Goal: Information Seeking & Learning: Learn about a topic

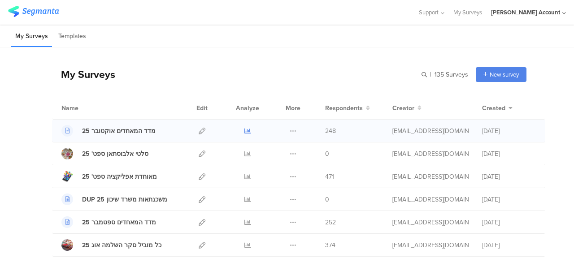
click at [245, 133] on icon at bounding box center [248, 131] width 7 height 7
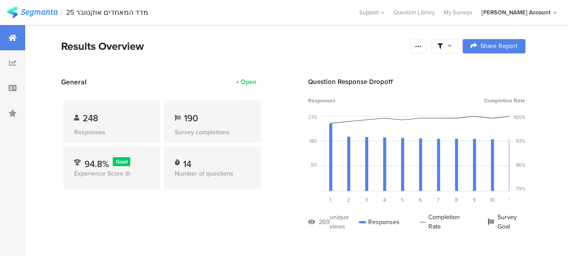
click at [273, 185] on section "General Open 248 Responses 190 Survey completions 94.8% Good Experience Score 1…" at bounding box center [293, 161] width 536 height 168
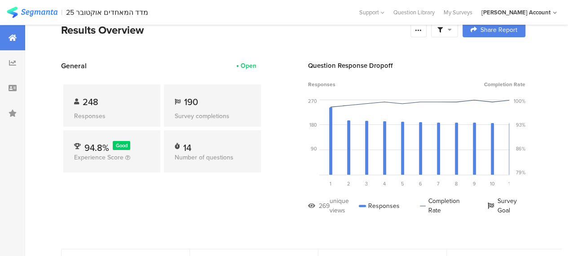
scroll to position [18, 0]
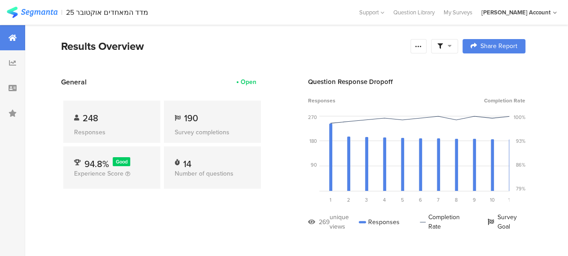
click at [245, 235] on div "General Open 248 Responses 190 Survey completions 94.8% Good Experience Score 1…" at bounding box center [162, 161] width 202 height 168
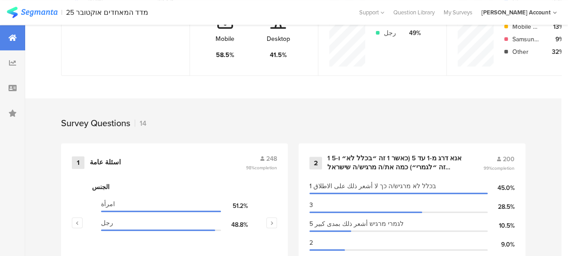
scroll to position [341, 0]
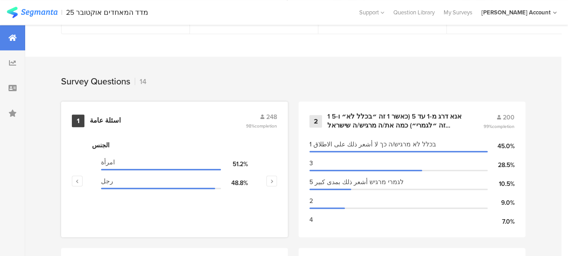
click at [102, 122] on div "اسئلة عامة" at bounding box center [105, 120] width 31 height 9
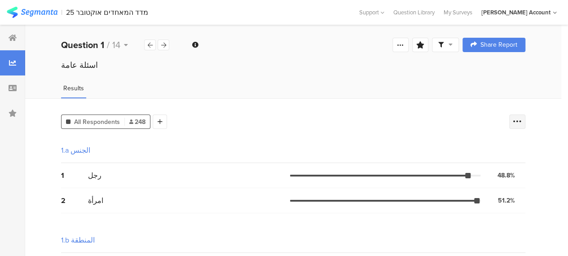
click at [520, 121] on icon at bounding box center [516, 121] width 9 height 9
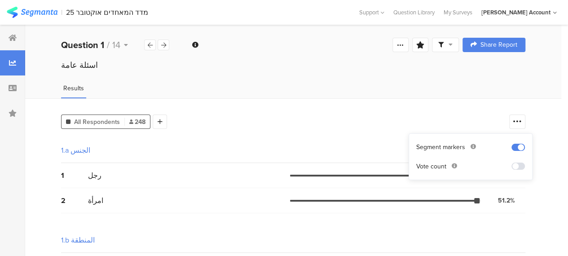
click at [520, 166] on span at bounding box center [517, 165] width 13 height 7
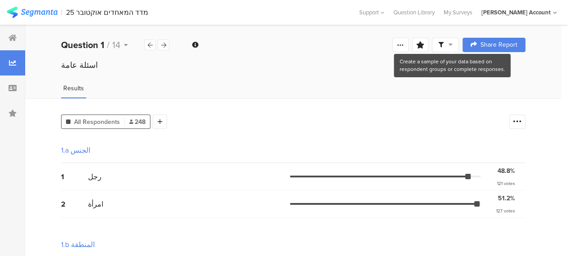
click at [452, 44] on icon at bounding box center [450, 44] width 4 height 6
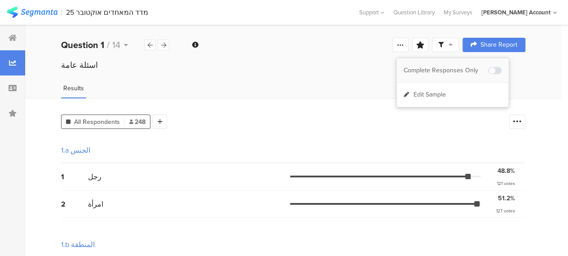
click at [461, 73] on div "Complete Responses Only" at bounding box center [445, 70] width 84 height 9
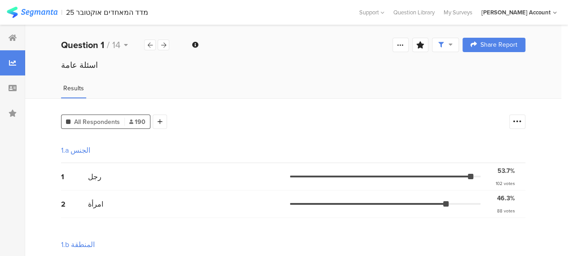
click at [496, 240] on div "1.b المنطقة" at bounding box center [293, 244] width 464 height 25
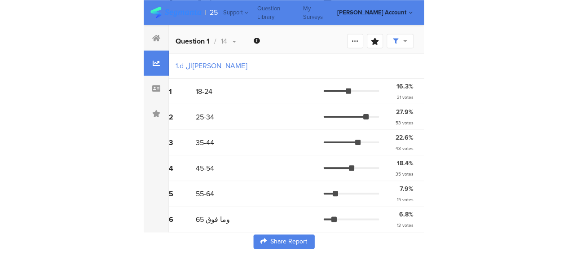
scroll to position [457, 0]
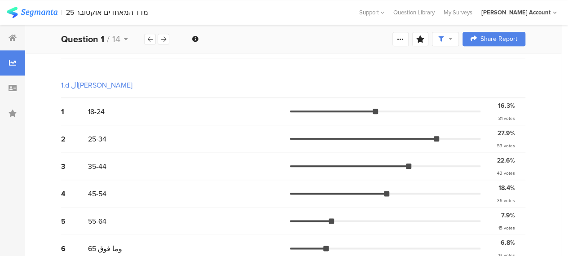
click at [223, 85] on div "1.d العمر גיל" at bounding box center [293, 85] width 464 height 25
click at [13, 36] on icon at bounding box center [13, 37] width 8 height 7
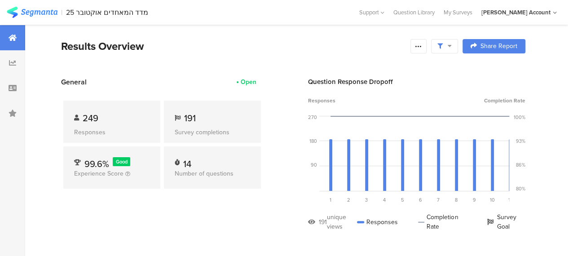
click at [236, 190] on div "249 Responses 191 Survey completions 99.6% Good Experience Score 14 Number of q…" at bounding box center [162, 146] width 202 height 118
click at [178, 220] on div "General Open 249 Responses 192 Survey completions 99.6% Good Experience Score 1…" at bounding box center [162, 161] width 202 height 168
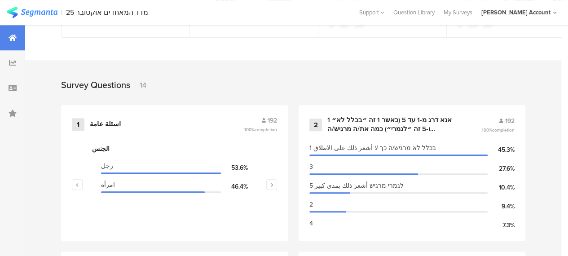
scroll to position [359, 0]
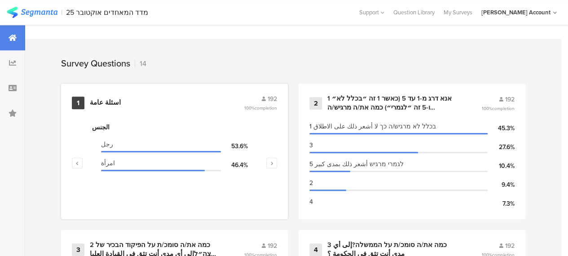
click at [107, 105] on div "اسئلة عامة" at bounding box center [105, 102] width 31 height 9
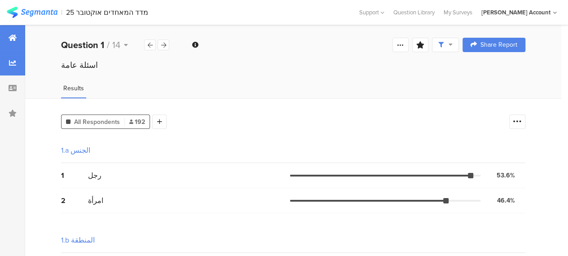
click at [14, 37] on icon at bounding box center [13, 37] width 8 height 7
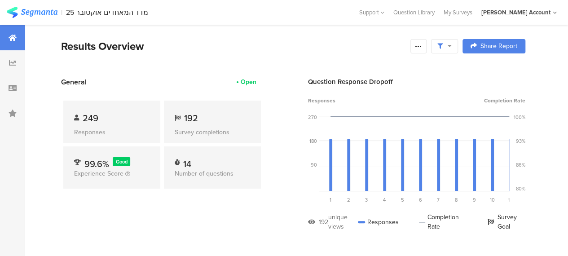
click at [231, 204] on div "249 Responses 192 Survey completions 99.6% Good Experience Score 14 Number of q…" at bounding box center [162, 146] width 202 height 118
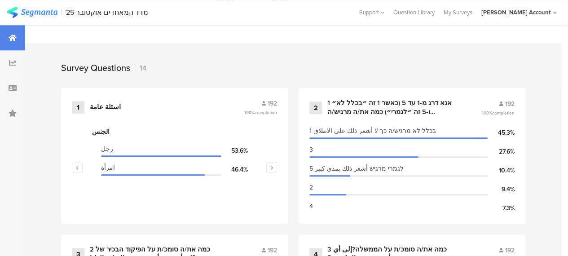
scroll to position [377, 0]
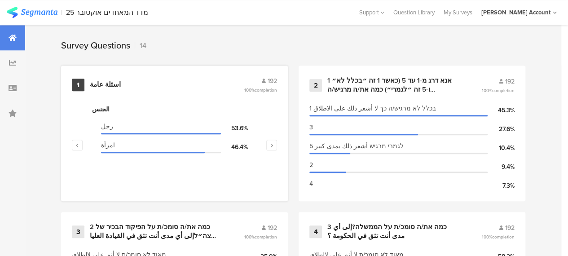
click at [106, 88] on div "اسئلة عامة" at bounding box center [105, 84] width 31 height 9
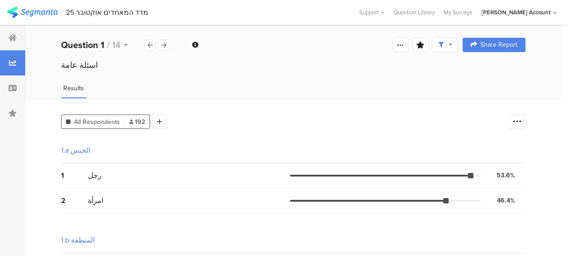
click at [452, 212] on div "2 امرأة 46.4% 89 votes" at bounding box center [293, 200] width 464 height 25
click at [16, 37] on icon at bounding box center [13, 37] width 8 height 7
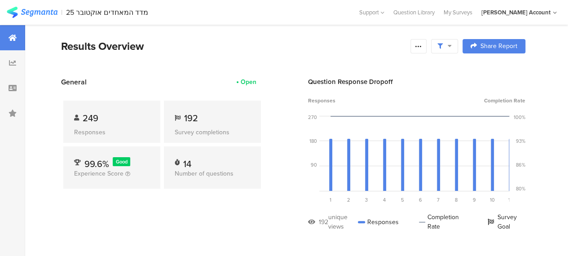
click at [142, 210] on div "General Open 249 Responses 192 Survey completions 99.6% Good Experience Score 1…" at bounding box center [162, 161] width 202 height 168
click at [259, 56] on section "Results Overview Confidence Level 95 % Preview survey Edit survey Export Result…" at bounding box center [293, 57] width 536 height 39
click at [283, 227] on section "General Open 259 Responses 196 Survey completions 99.6% Good Experience Score 1…" at bounding box center [293, 161] width 536 height 168
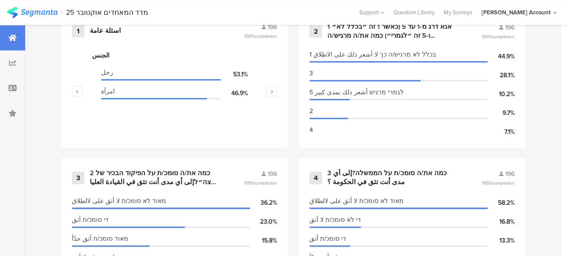
scroll to position [442, 0]
